Goal: Task Accomplishment & Management: Manage account settings

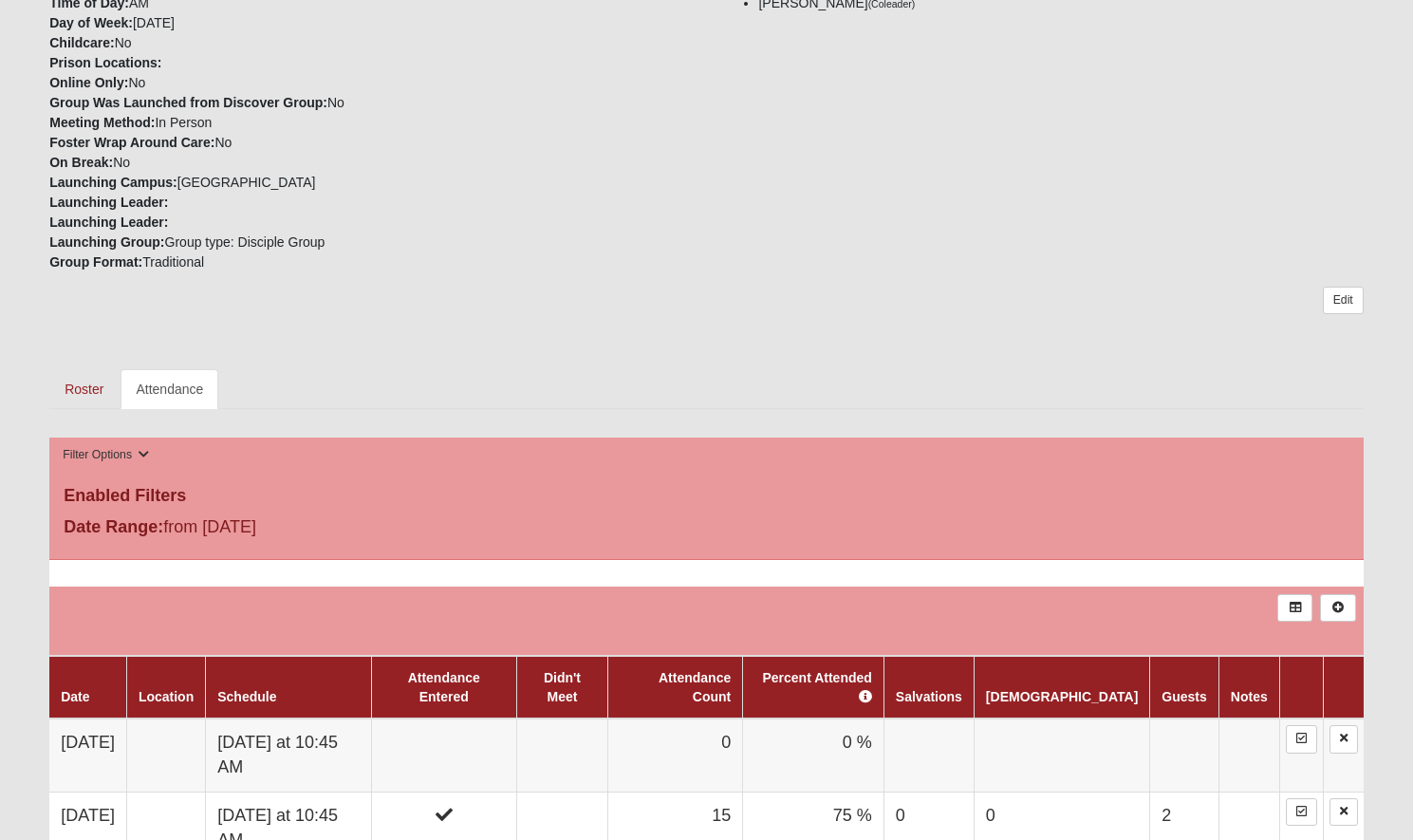
scroll to position [387, 0]
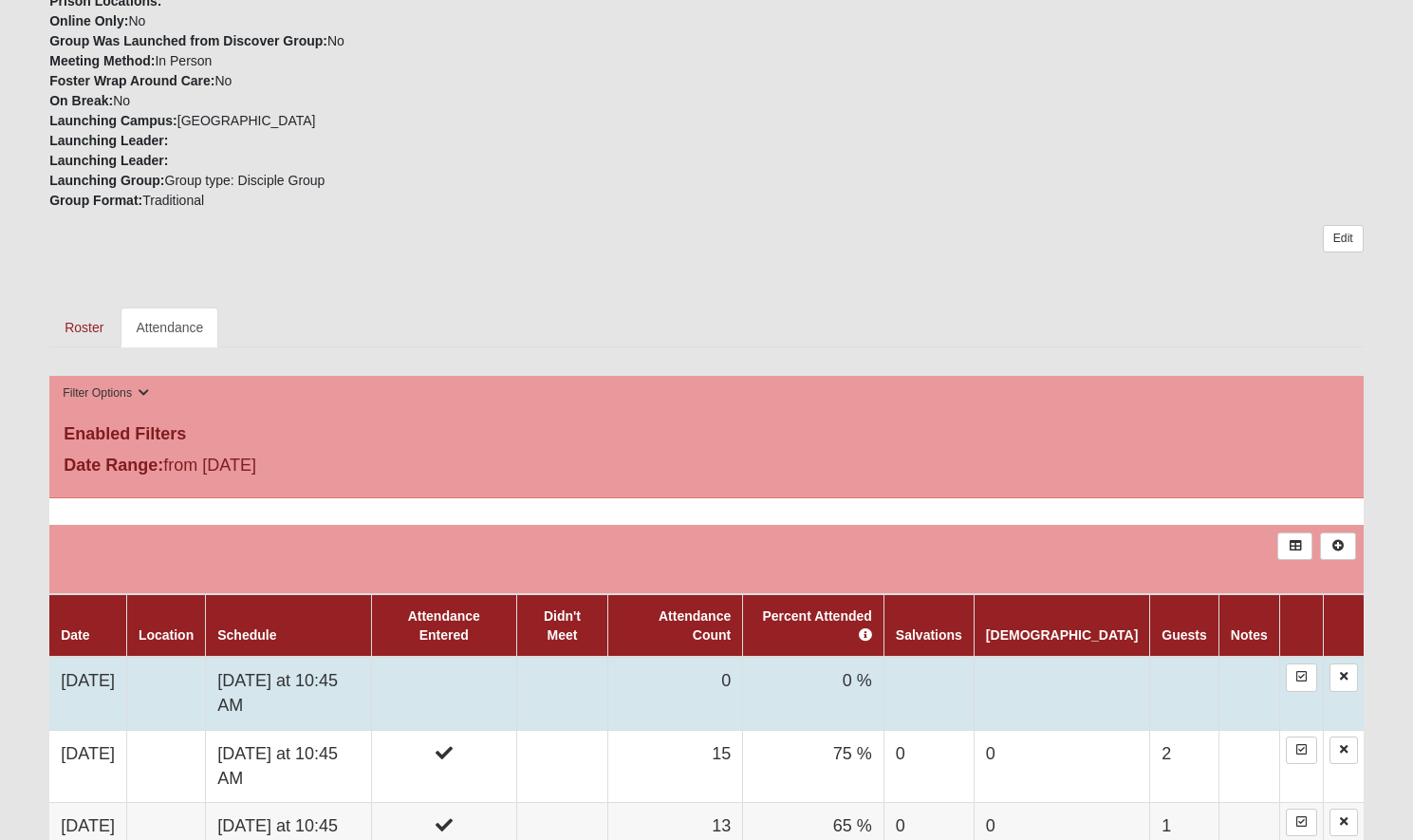
click at [305, 668] on td "Sunday at 10:45 AM" at bounding box center [289, 693] width 166 height 73
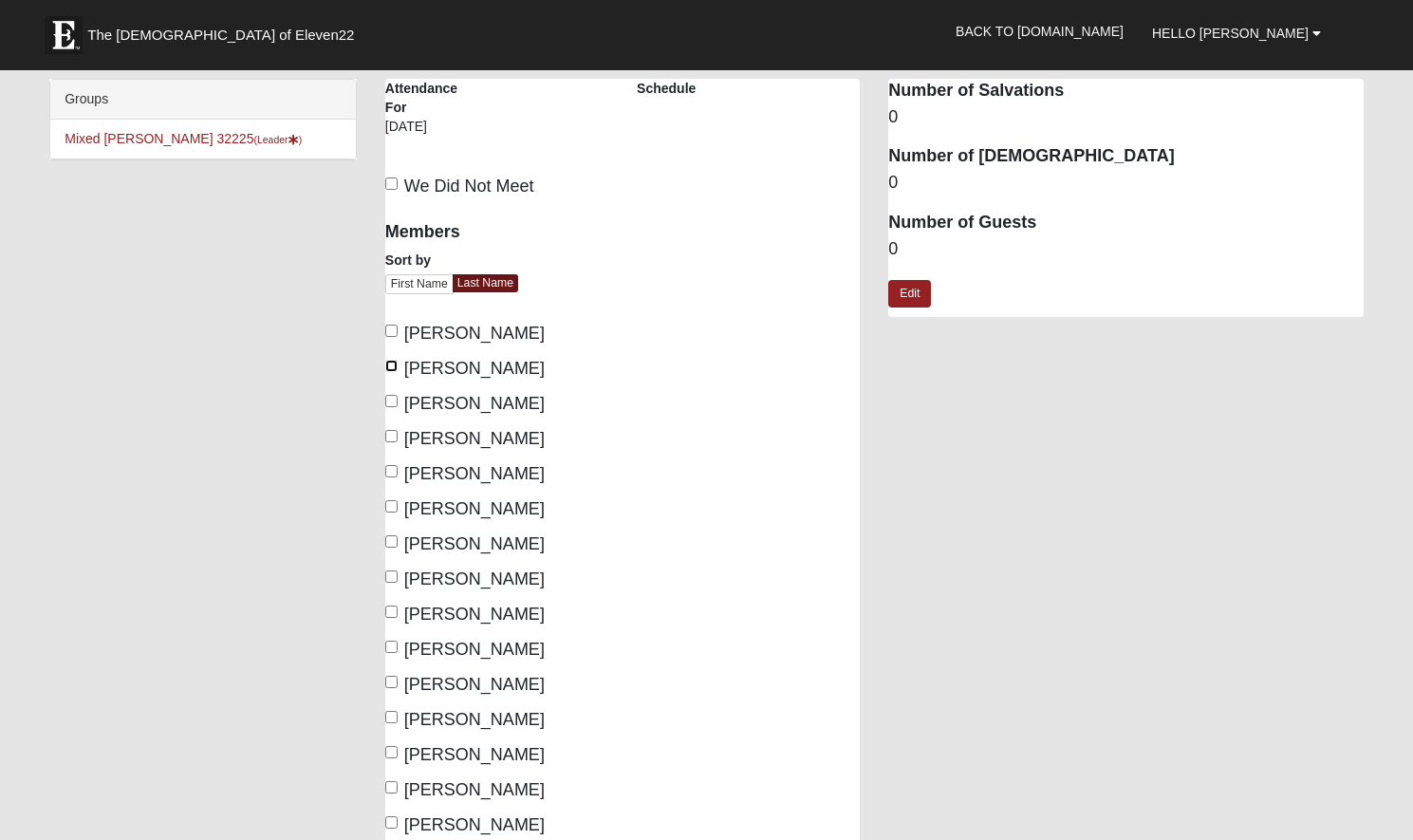
click at [393, 360] on input "[PERSON_NAME]" at bounding box center [391, 365] width 13 height 13
checkbox input "true"
click at [392, 398] on input "[PERSON_NAME]" at bounding box center [391, 401] width 13 height 13
checkbox input "true"
click at [386, 544] on input "[PERSON_NAME]" at bounding box center [391, 542] width 13 height 13
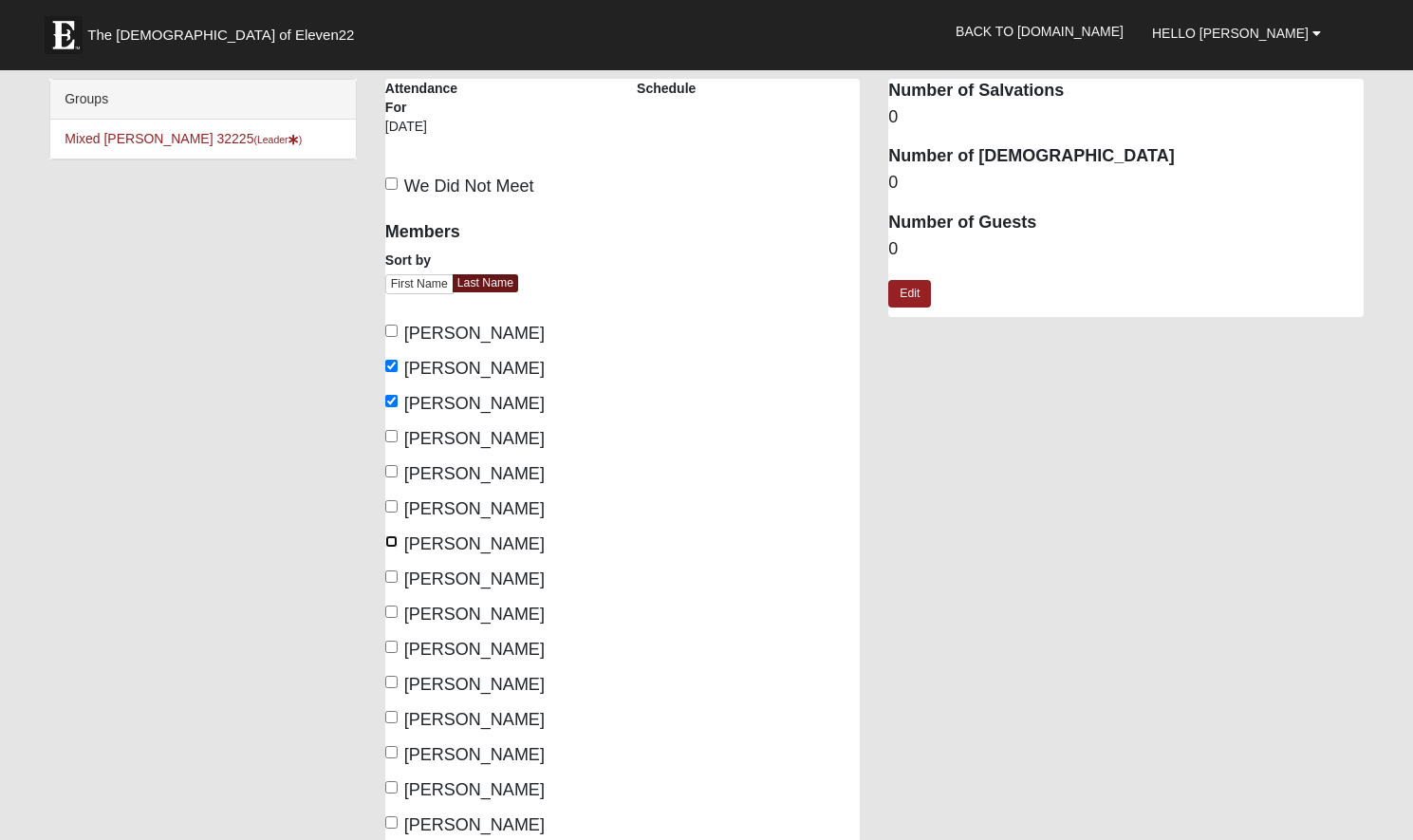
checkbox input "true"
click at [401, 576] on label "[PERSON_NAME]" at bounding box center [465, 579] width 160 height 26
click at [398, 576] on input "[PERSON_NAME]" at bounding box center [391, 576] width 13 height 13
checkbox input "true"
click at [390, 614] on input "[PERSON_NAME]" at bounding box center [391, 612] width 13 height 13
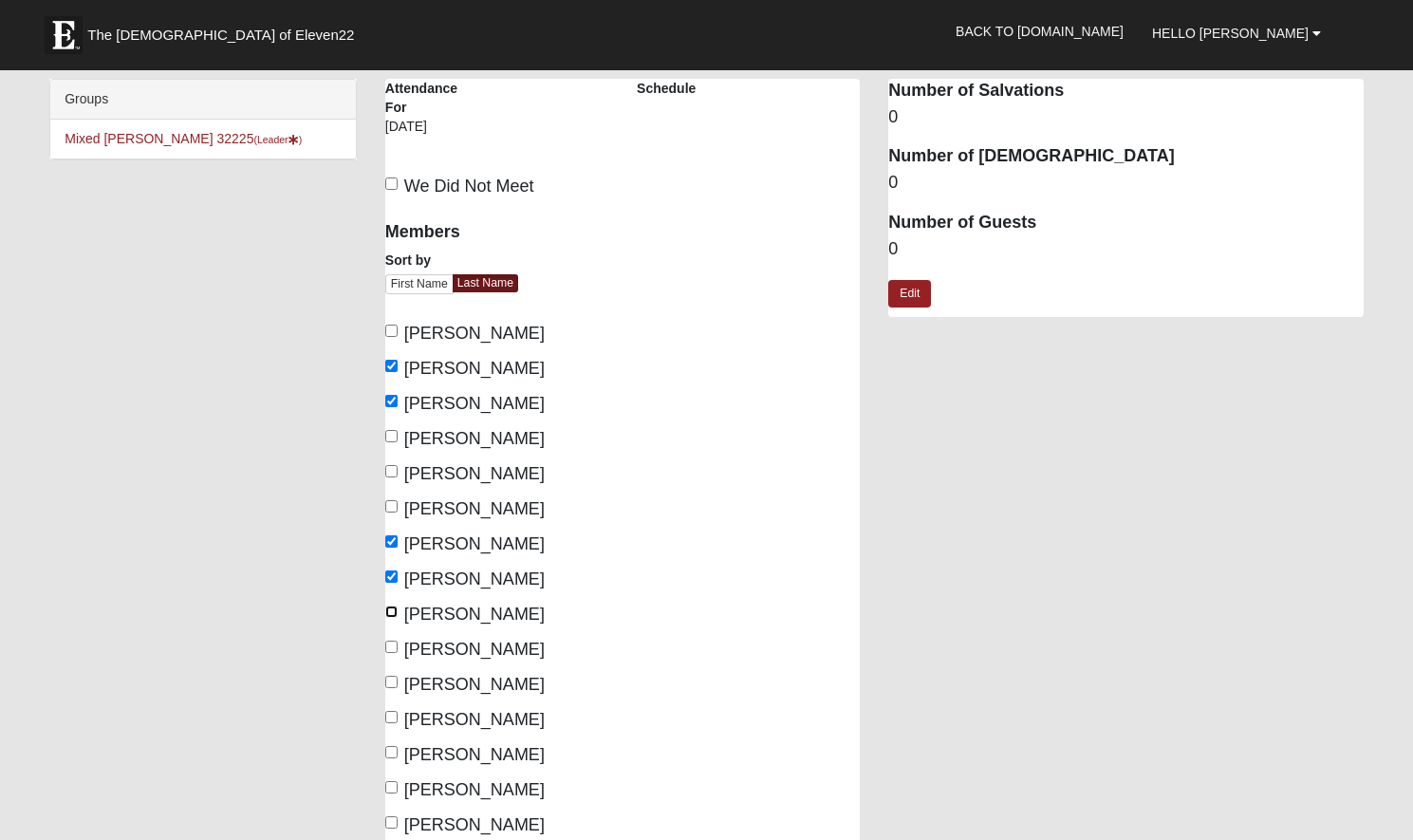
checkbox input "true"
click at [390, 646] on input "[PERSON_NAME]" at bounding box center [391, 647] width 13 height 13
checkbox input "true"
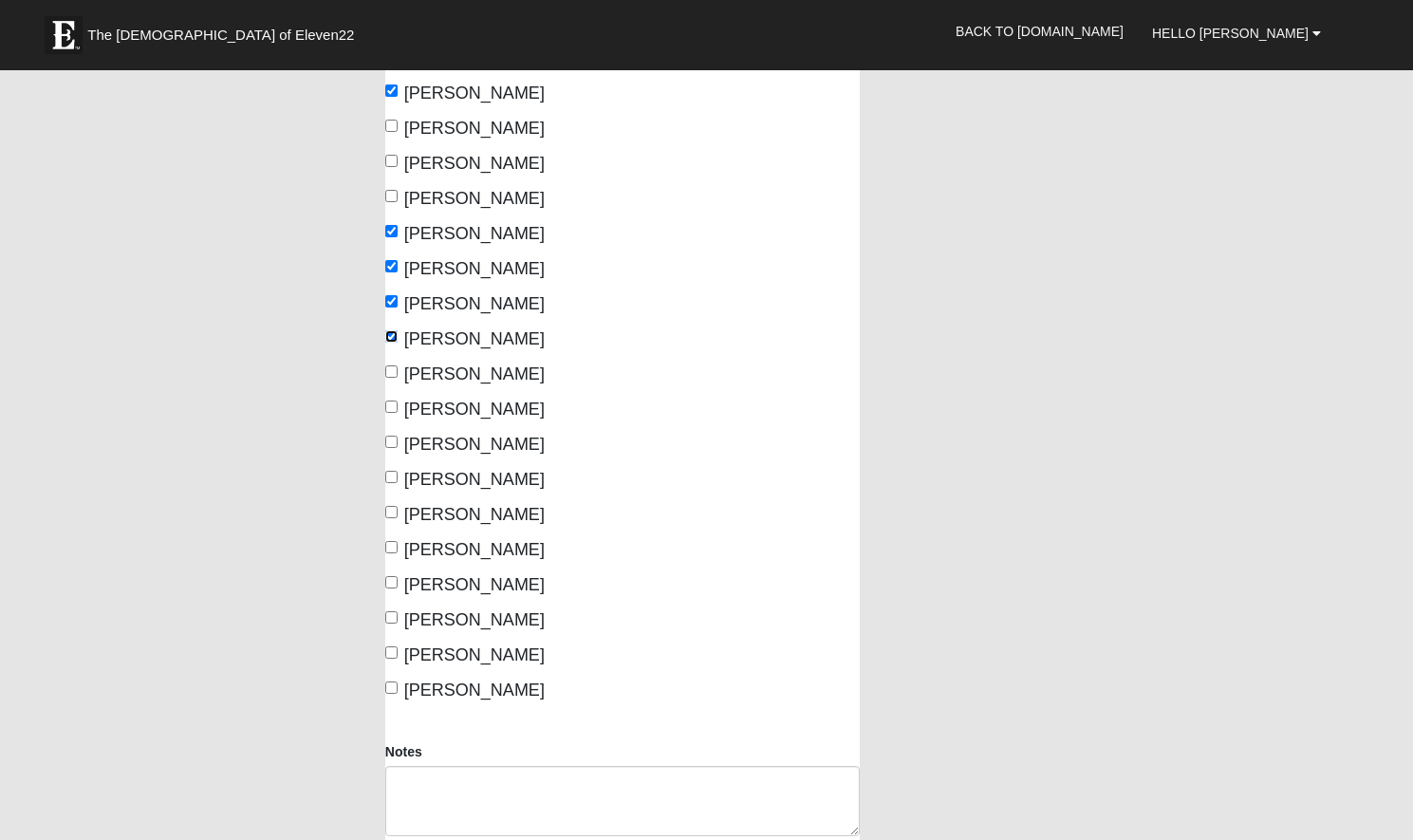
scroll to position [326, 0]
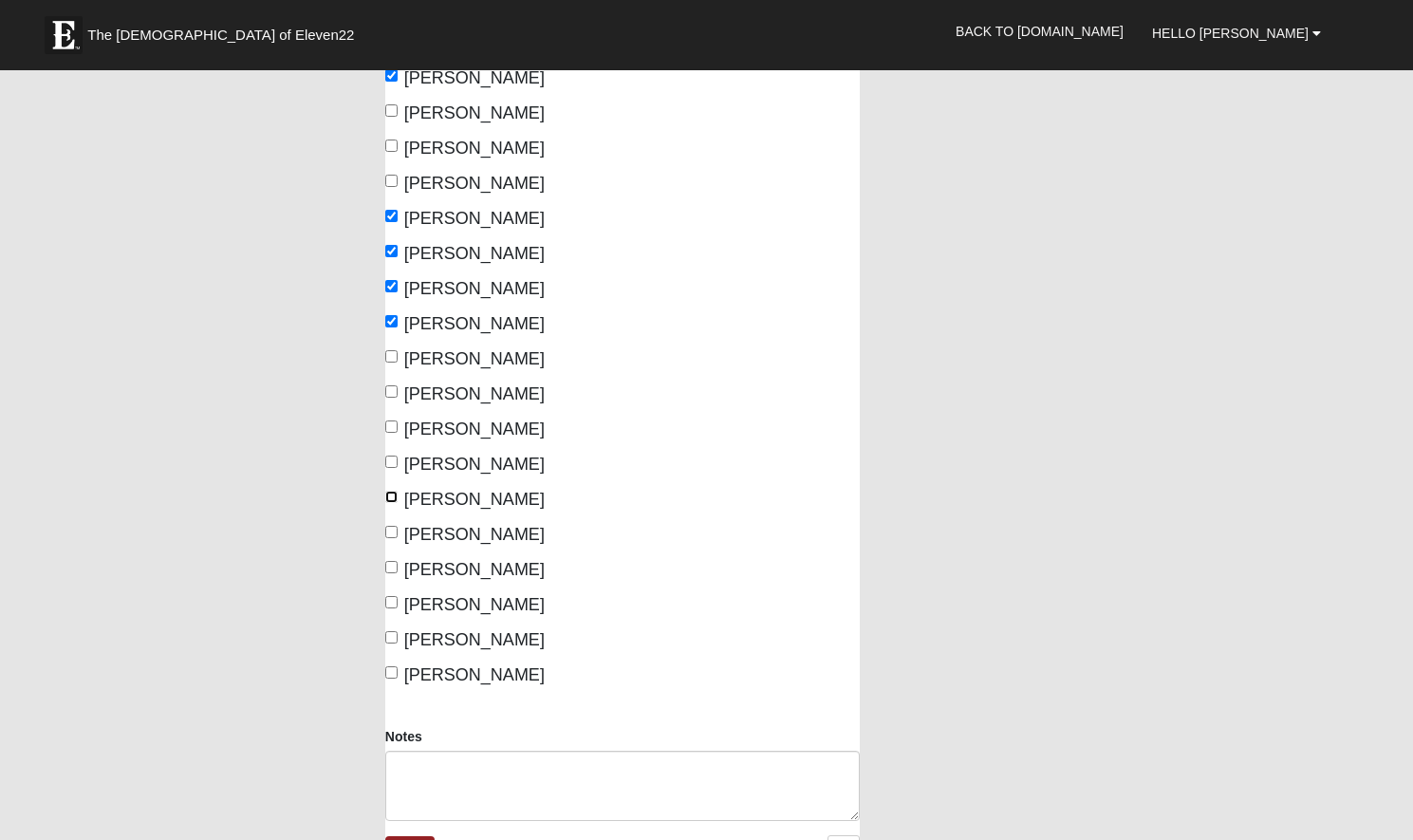
click at [389, 495] on input "[PERSON_NAME]" at bounding box center [391, 496] width 13 height 13
checkbox input "true"
click at [394, 535] on input "[PERSON_NAME]" at bounding box center [391, 532] width 13 height 13
checkbox input "true"
click at [390, 566] on input "[PERSON_NAME]" at bounding box center [391, 567] width 13 height 13
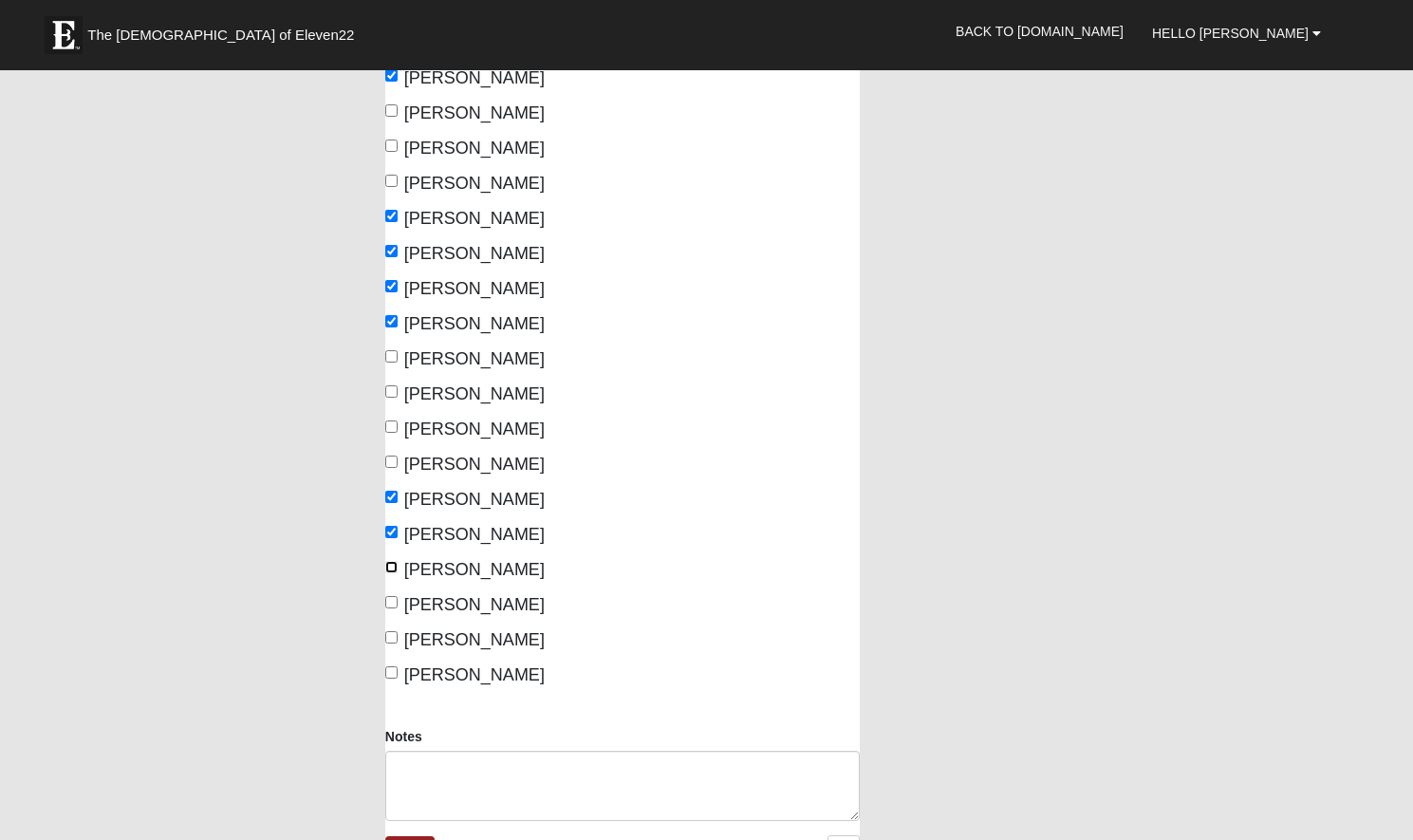
checkbox input "true"
click at [390, 600] on input "[PERSON_NAME]" at bounding box center [391, 602] width 13 height 13
checkbox input "true"
click at [388, 672] on input "[PERSON_NAME]" at bounding box center [391, 673] width 13 height 13
checkbox input "true"
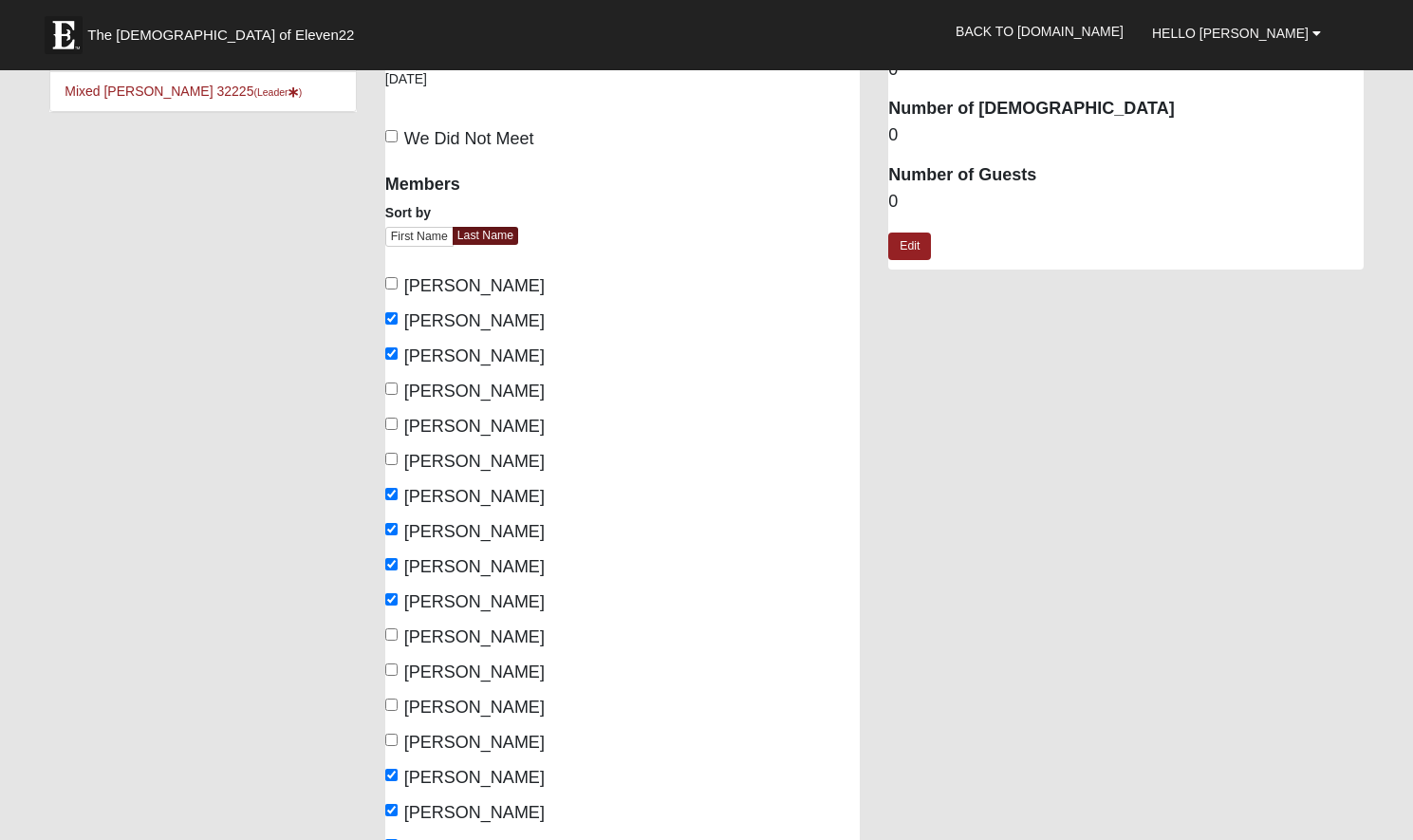
scroll to position [0, 0]
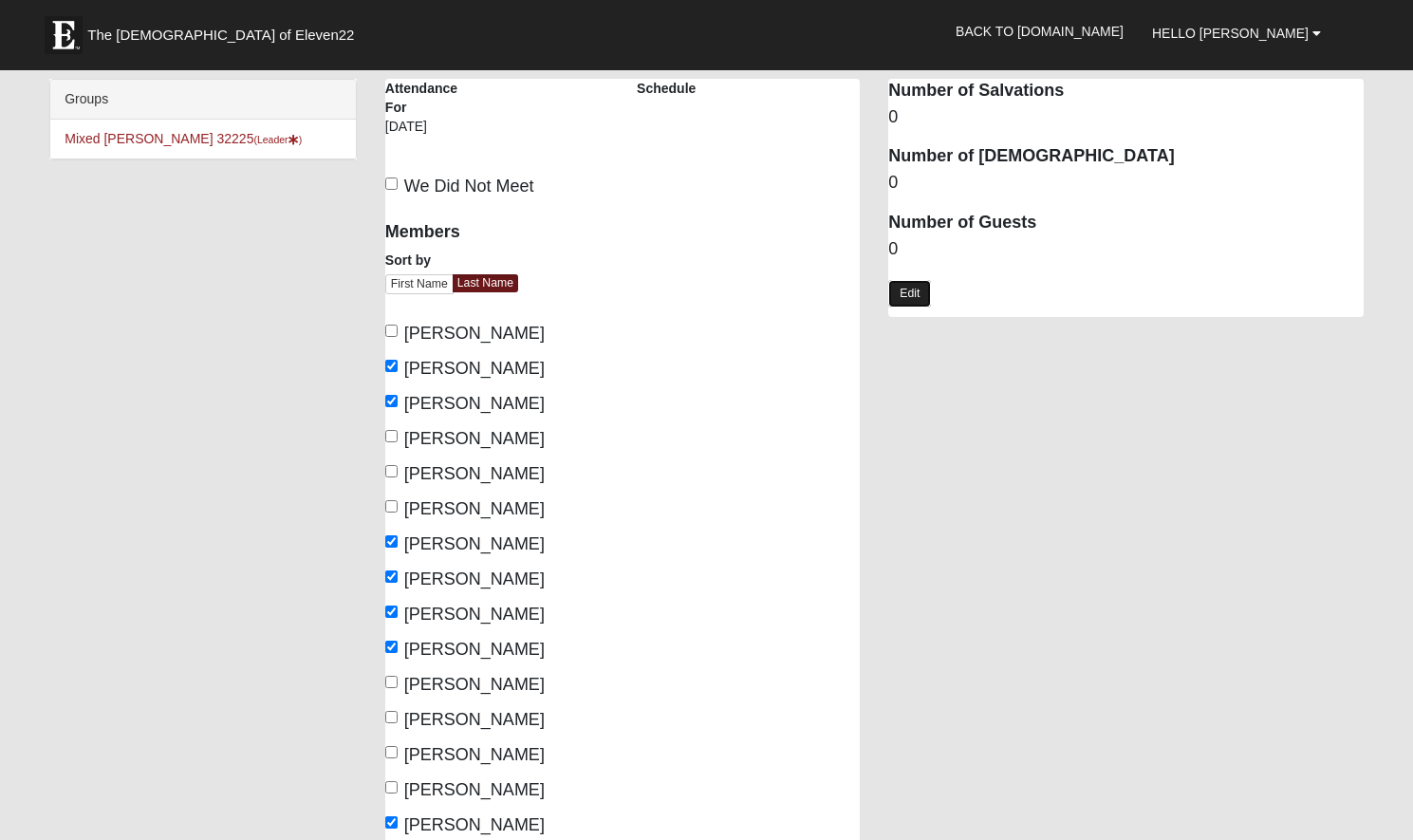
click at [915, 291] on link "Edit" at bounding box center [909, 293] width 42 height 28
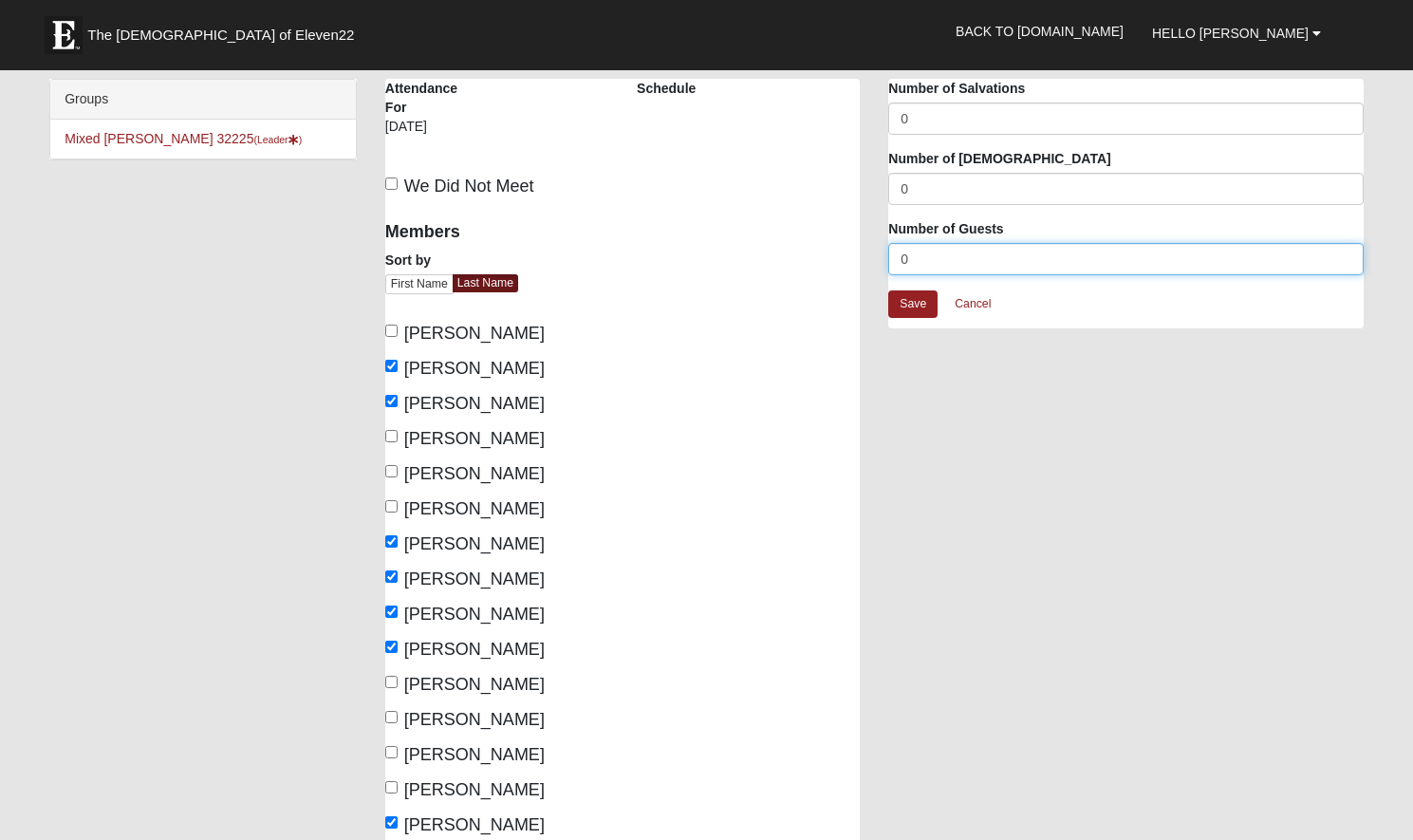
drag, startPoint x: 920, startPoint y: 253, endPoint x: 891, endPoint y: 261, distance: 30.1
click at [891, 261] on input "0" at bounding box center [1125, 259] width 475 height 32
type input "1"
click at [918, 306] on link "Save" at bounding box center [913, 304] width 49 height 28
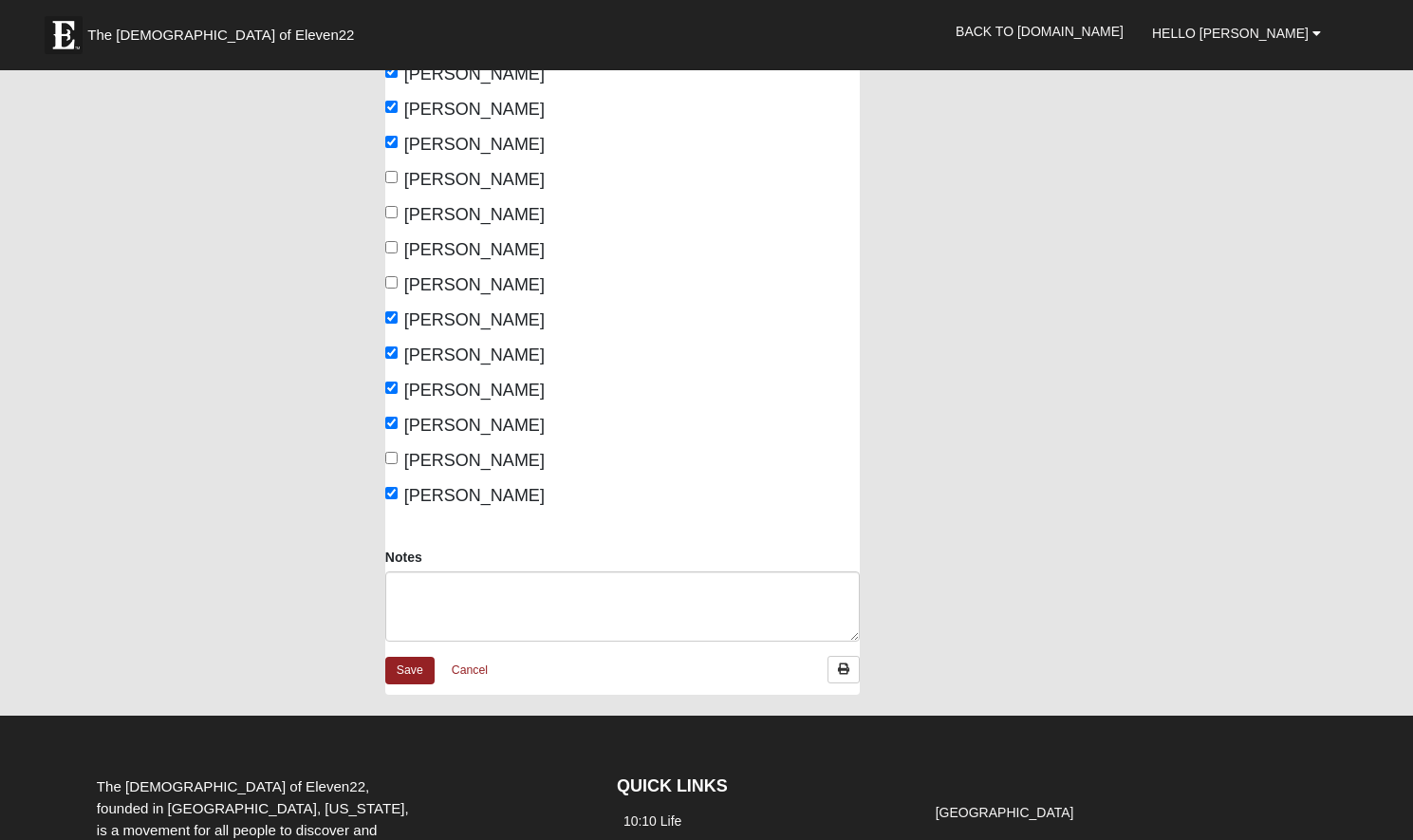
scroll to position [575, 0]
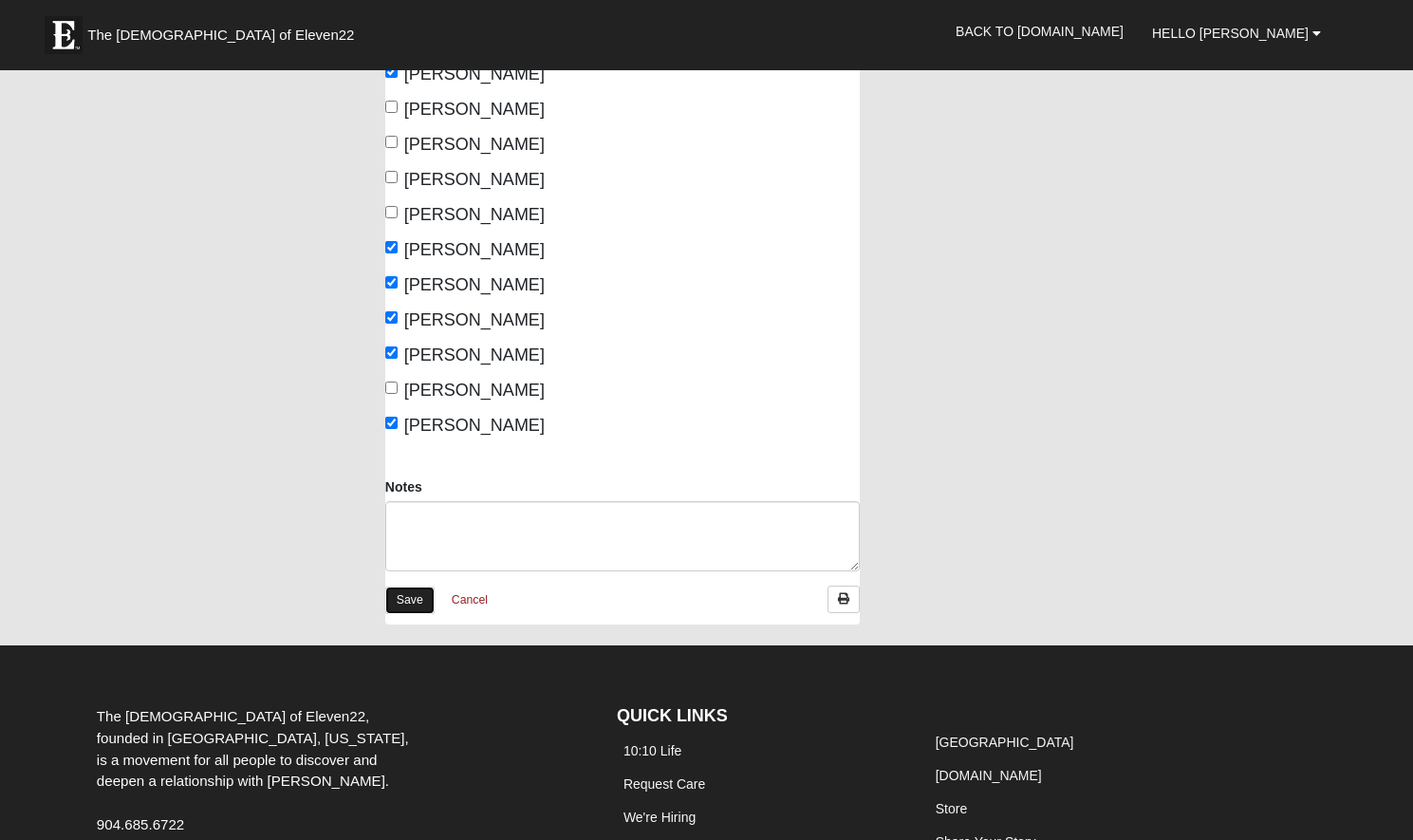
click at [415, 598] on link "Save" at bounding box center [410, 601] width 49 height 28
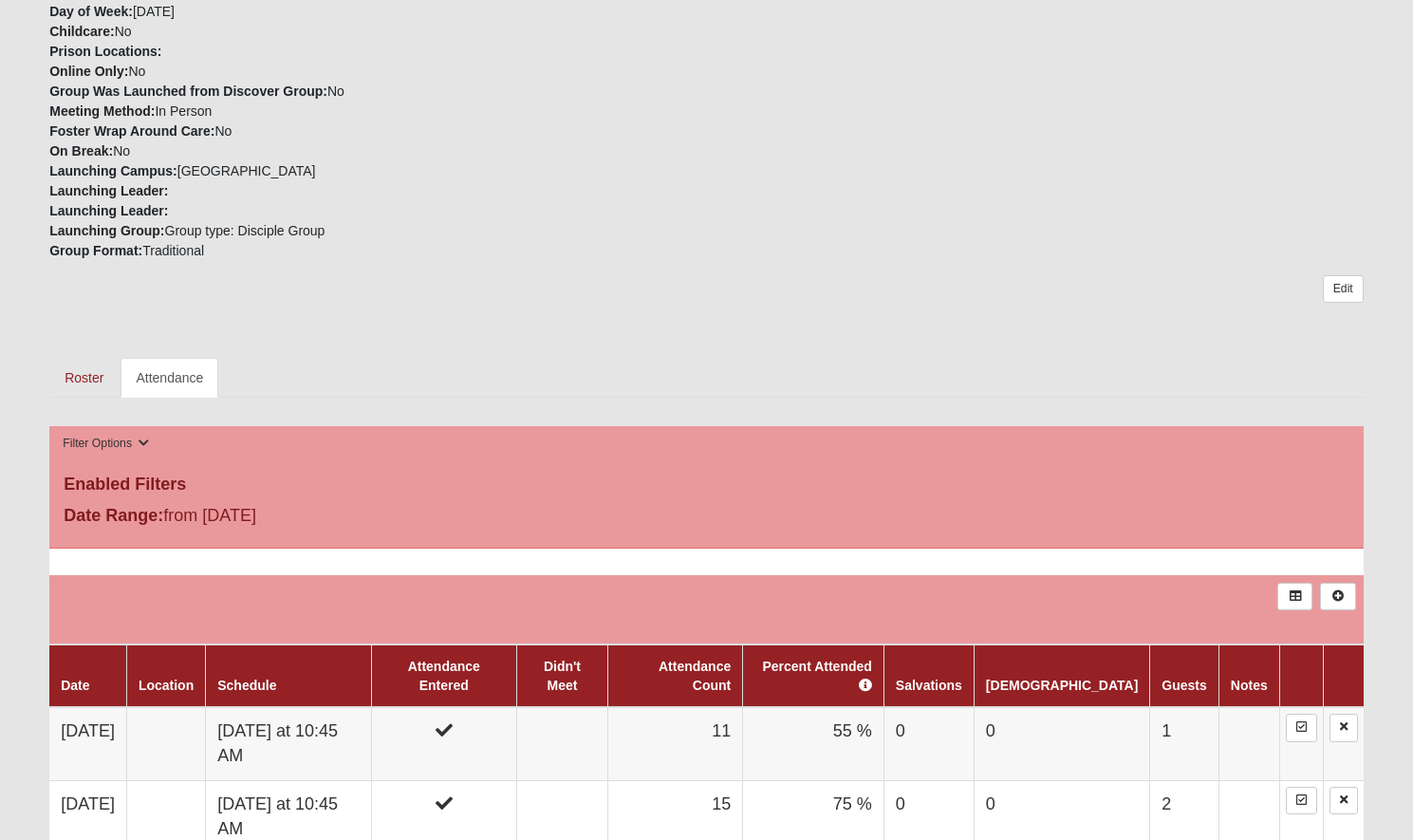
scroll to position [269, 0]
